Goal: Task Accomplishment & Management: Manage account settings

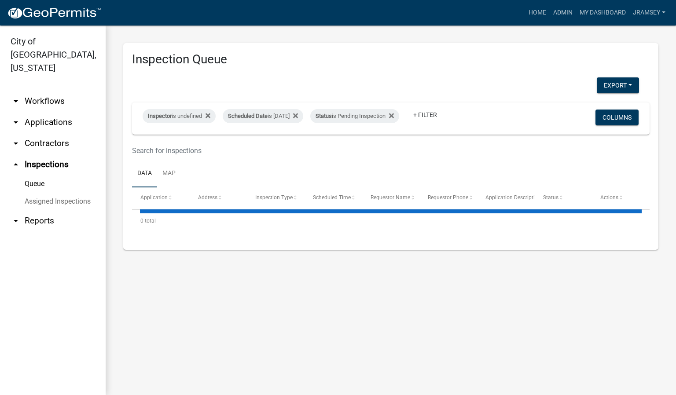
select select "2: 50"
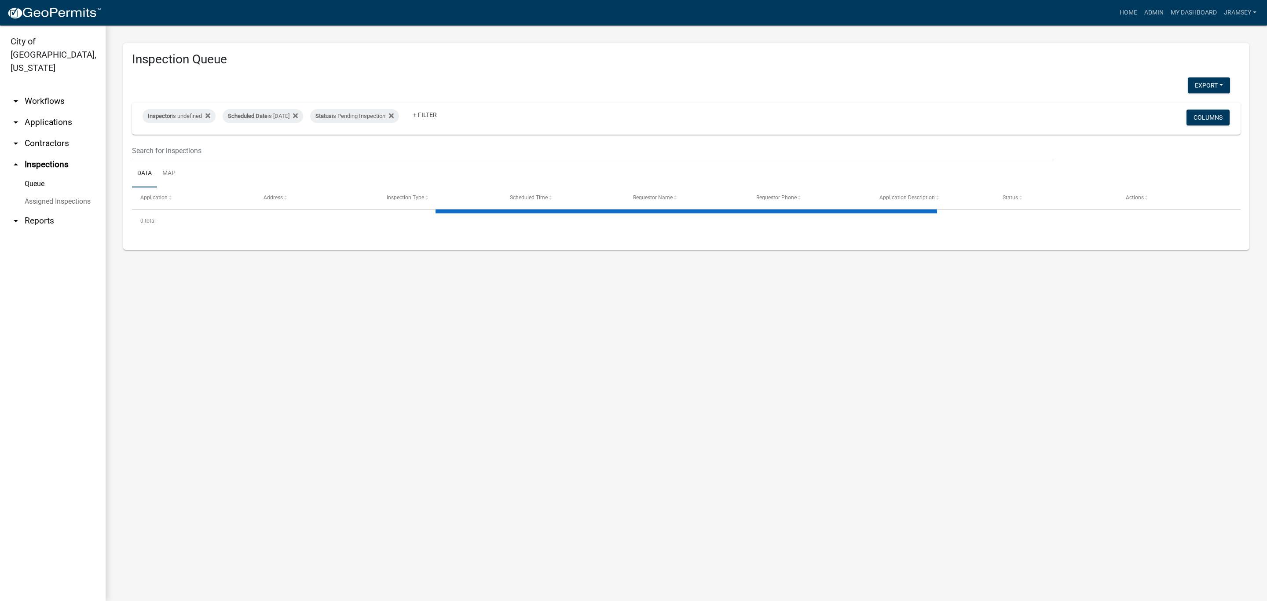
select select "2: 50"
